Goal: Information Seeking & Learning: Learn about a topic

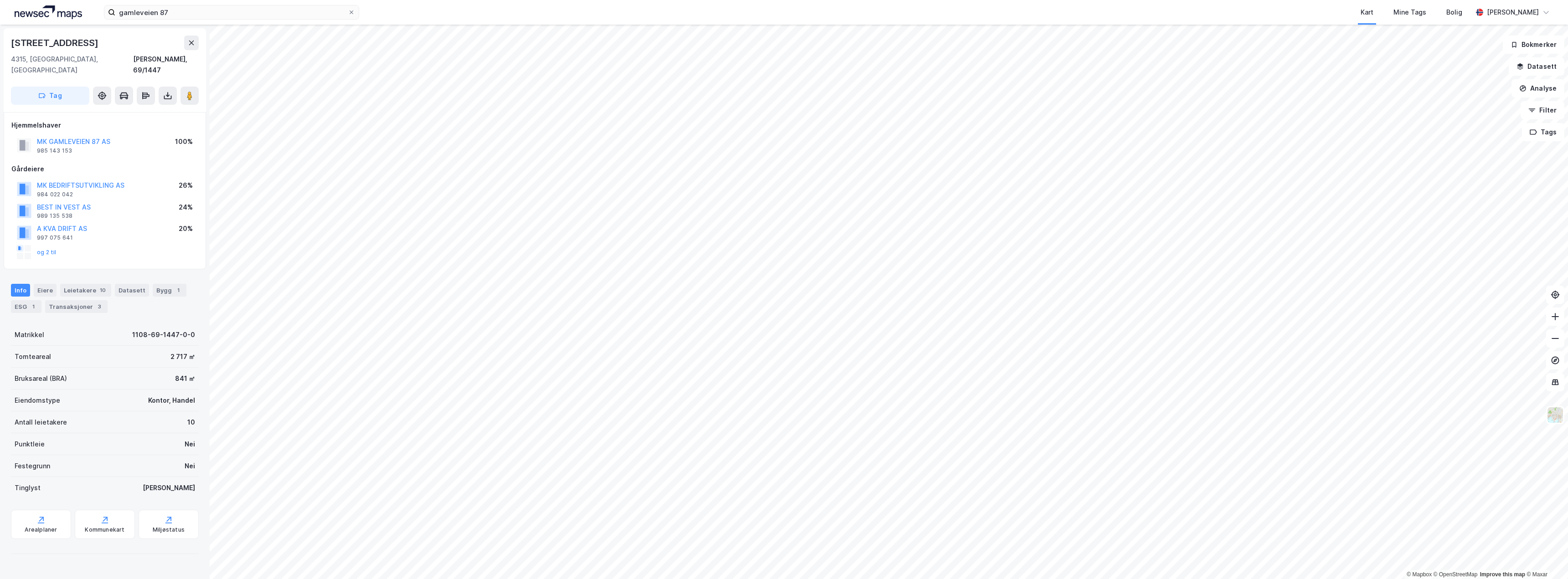
click at [1142, 578] on html "gamleveien 87 Kart Mine Tags Bolig [PERSON_NAME] © Mapbox © OpenStreetMap Impro…" at bounding box center [784, 290] width 1568 height 579
click at [1115, 578] on html "gamleveien 87 Kart Mine Tags Bolig [PERSON_NAME] © Mapbox © OpenStreetMap Impro…" at bounding box center [784, 290] width 1568 height 579
click at [1012, 578] on html "gamleveien 87 Kart Mine Tags Bolig [PERSON_NAME] © Mapbox © OpenStreetMap Impro…" at bounding box center [784, 290] width 1568 height 579
click at [1024, 578] on html "gamleveien 87 Kart Mine Tags Bolig [PERSON_NAME] © Mapbox © OpenStreetMap Impro…" at bounding box center [784, 290] width 1568 height 579
click at [1148, 578] on html "gamleveien 87 Kart Mine Tags Bolig [PERSON_NAME] © Mapbox © OpenStreetMap Impro…" at bounding box center [784, 290] width 1568 height 579
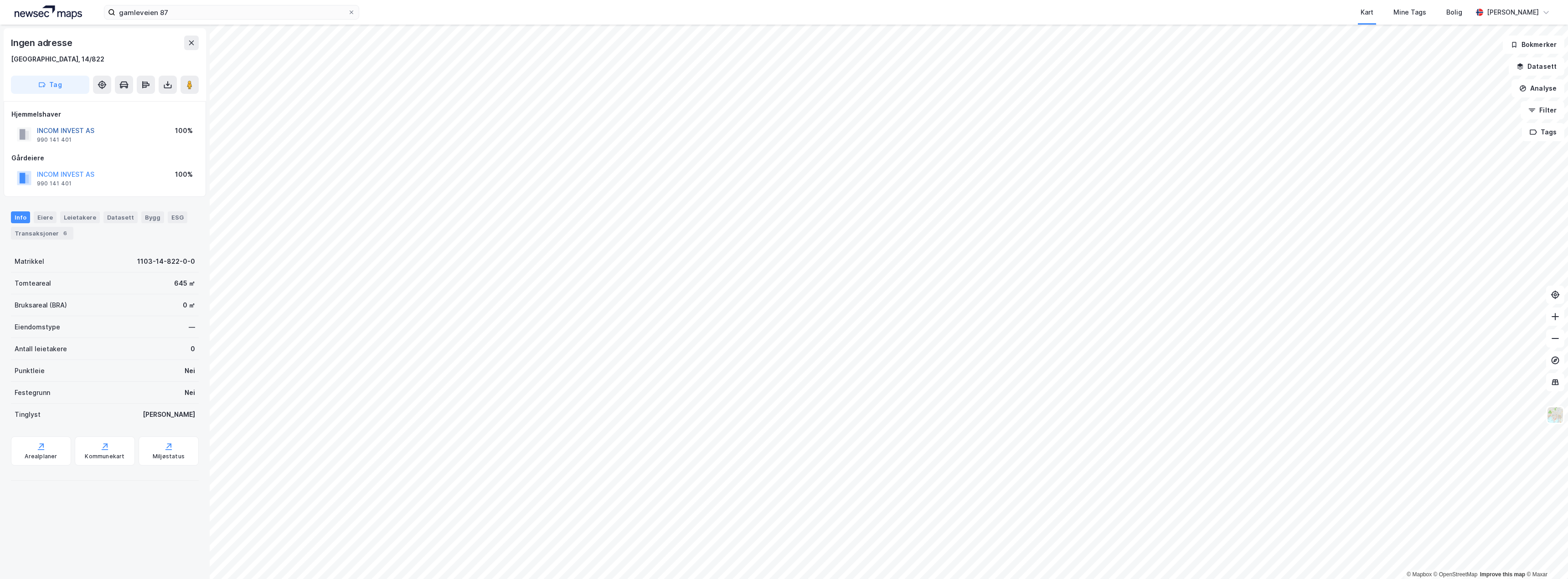
click at [0, 0] on button "INCOM INVEST AS" at bounding box center [0, 0] width 0 height 0
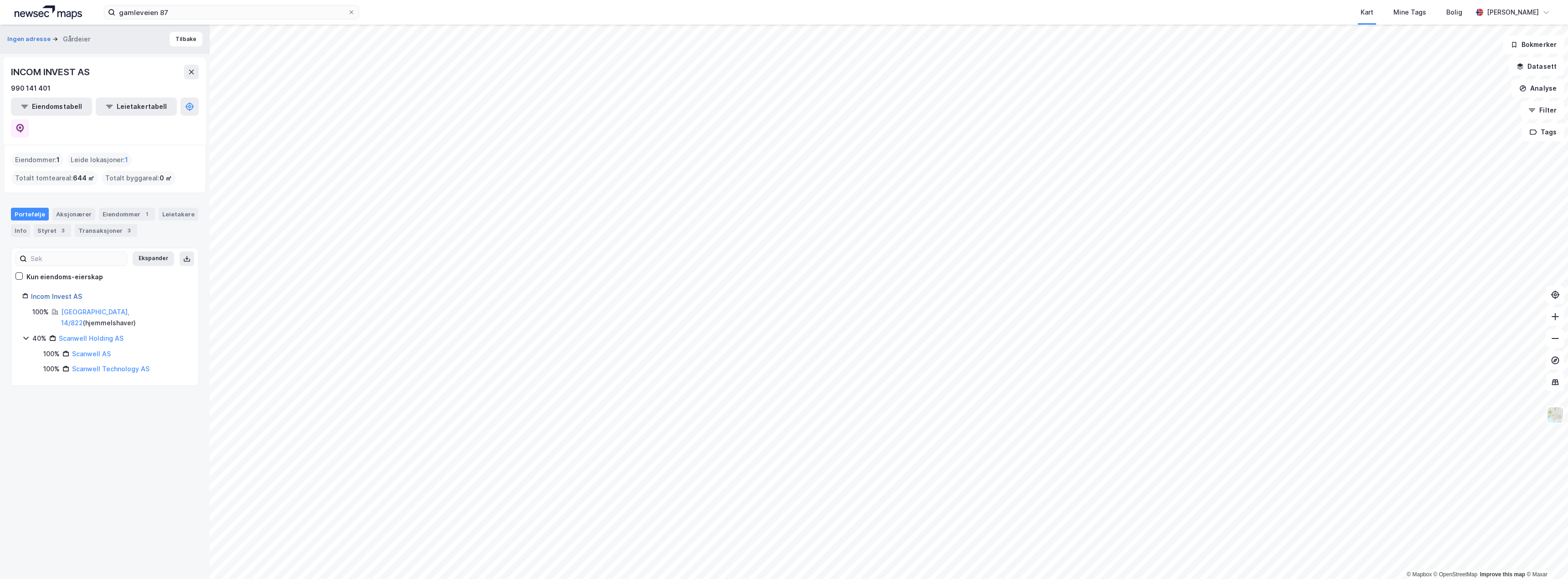
click at [61, 293] on link "Incom Invest AS" at bounding box center [57, 296] width 51 height 8
click at [55, 293] on link "Incom Invest AS" at bounding box center [57, 296] width 51 height 8
click at [83, 207] on div "Aksjonærer" at bounding box center [74, 213] width 43 height 13
